Goal: Information Seeking & Learning: Learn about a topic

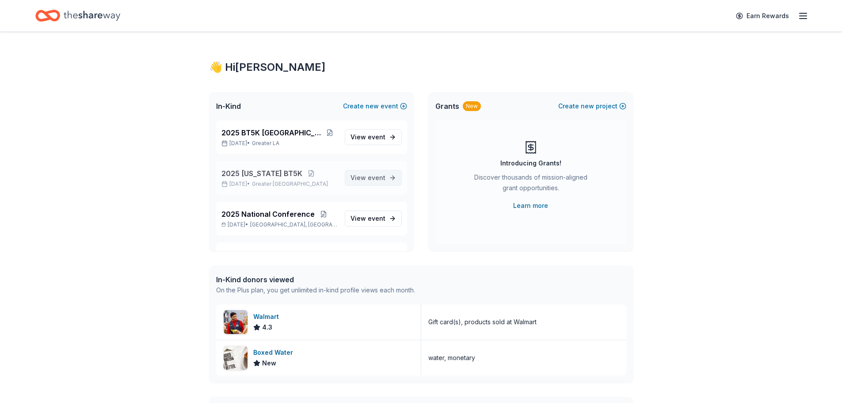
click at [368, 180] on span "event" at bounding box center [377, 178] width 18 height 8
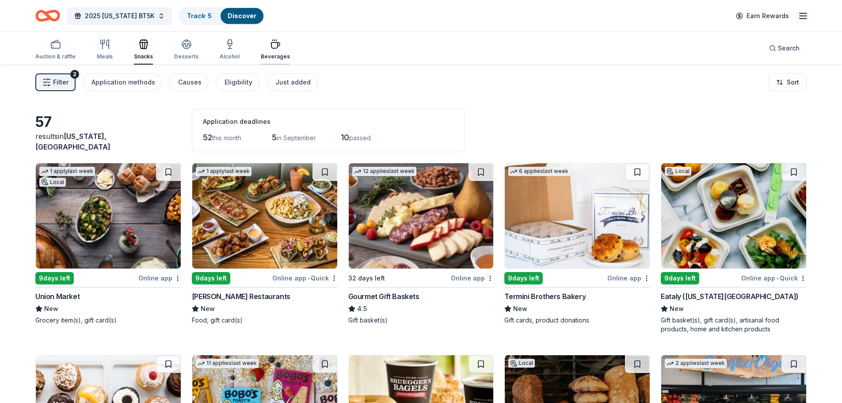
click at [270, 50] on div "Beverages" at bounding box center [275, 49] width 29 height 21
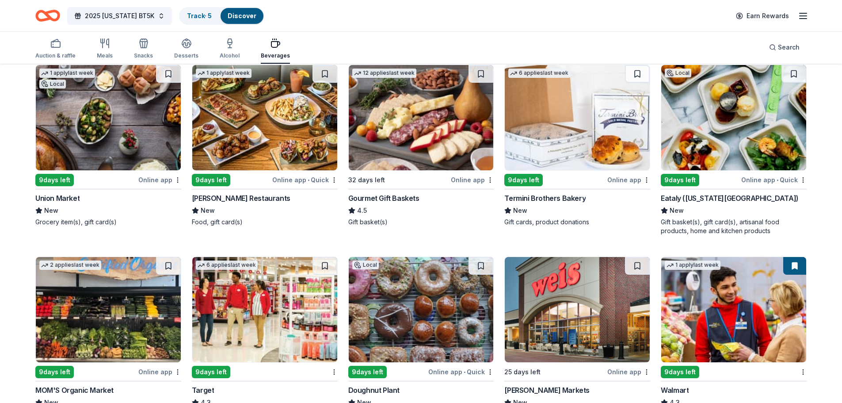
scroll to position [177, 0]
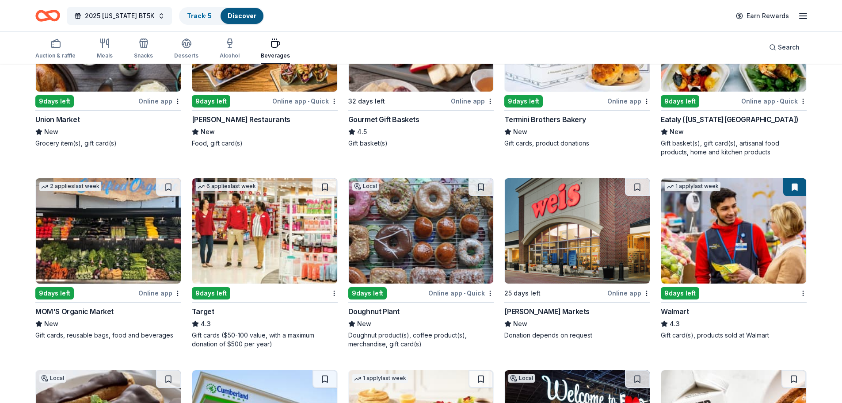
click at [578, 247] on img at bounding box center [577, 230] width 145 height 105
click at [721, 232] on img at bounding box center [733, 230] width 145 height 105
